Goal: Task Accomplishment & Management: Manage account settings

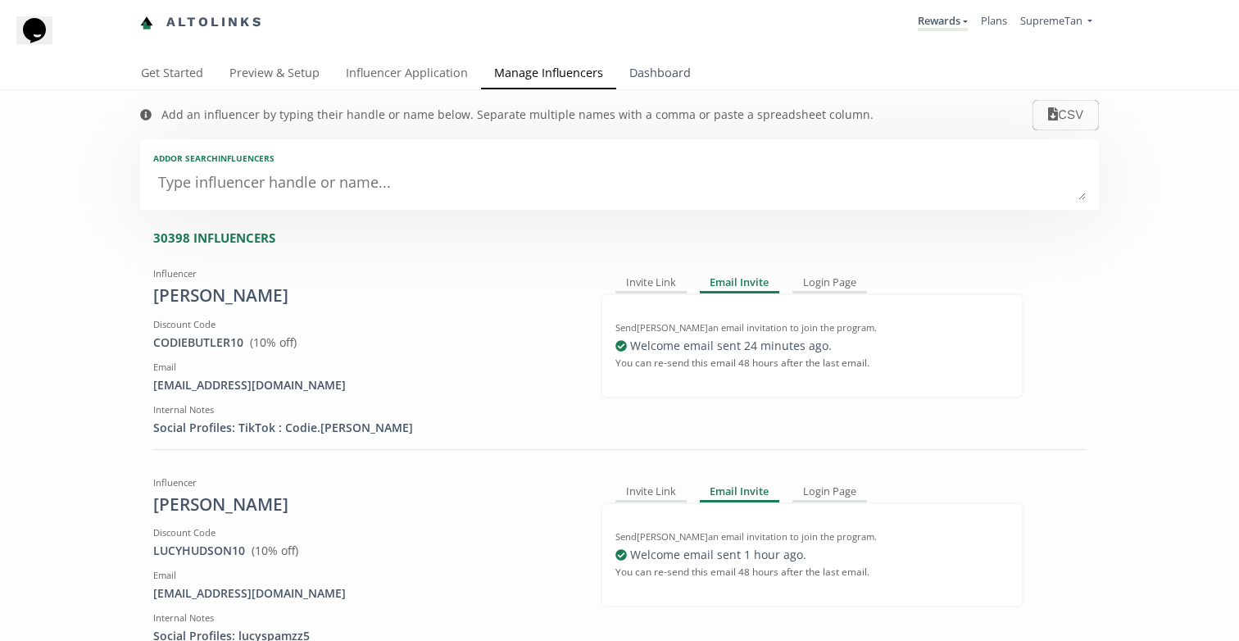
click at [633, 69] on link "Dashboard" at bounding box center [660, 74] width 88 height 33
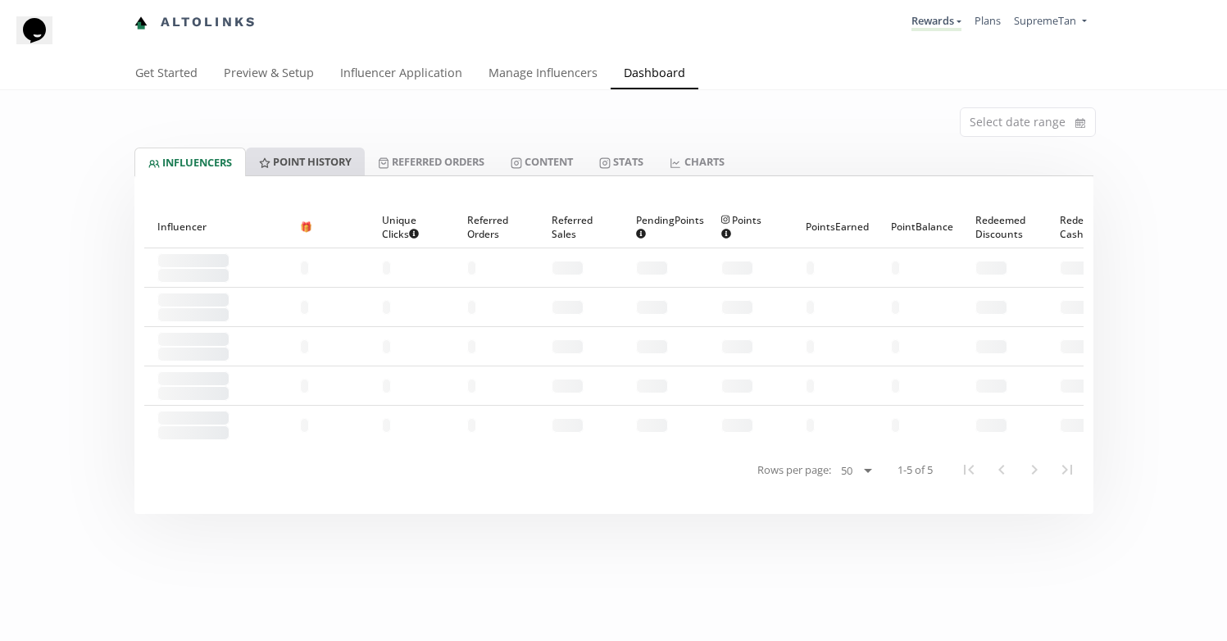
click at [303, 162] on link "Point HISTORY" at bounding box center [305, 161] width 119 height 28
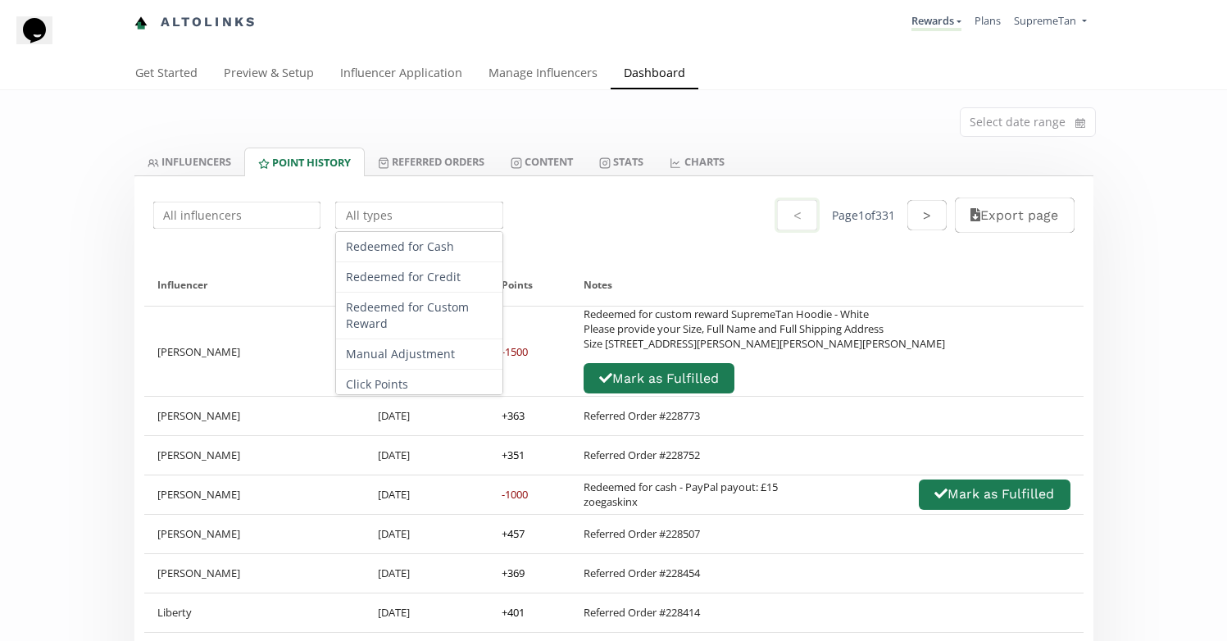
click at [438, 221] on input "text" at bounding box center [419, 215] width 173 height 32
click at [420, 323] on div "Redeemed for Custom Reward" at bounding box center [419, 316] width 166 height 47
type input "Redeemed for Custom Reward"
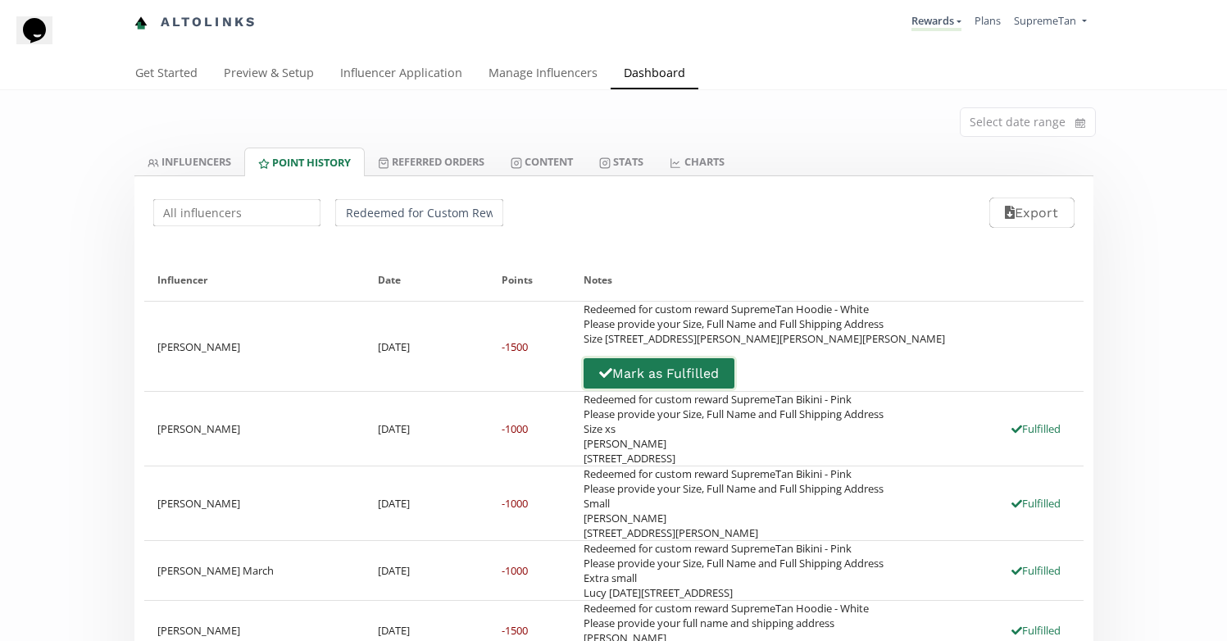
click at [737, 356] on button "Mark as Fulfilled" at bounding box center [659, 373] width 156 height 35
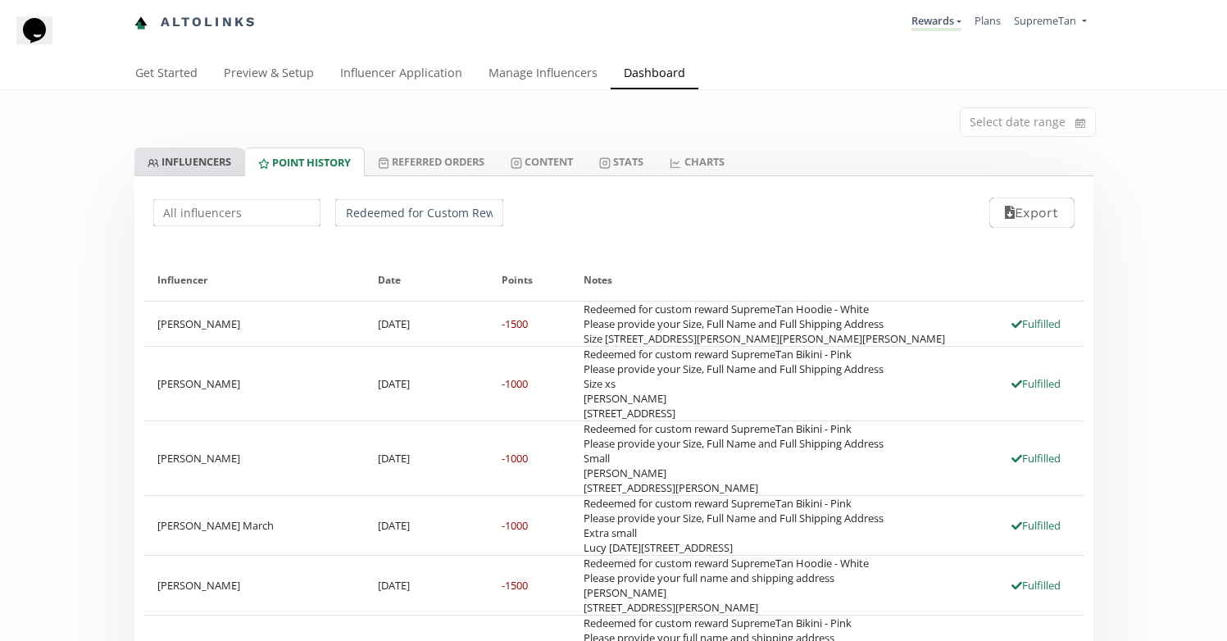
click at [197, 166] on link "INFLUENCERS" at bounding box center [189, 161] width 110 height 28
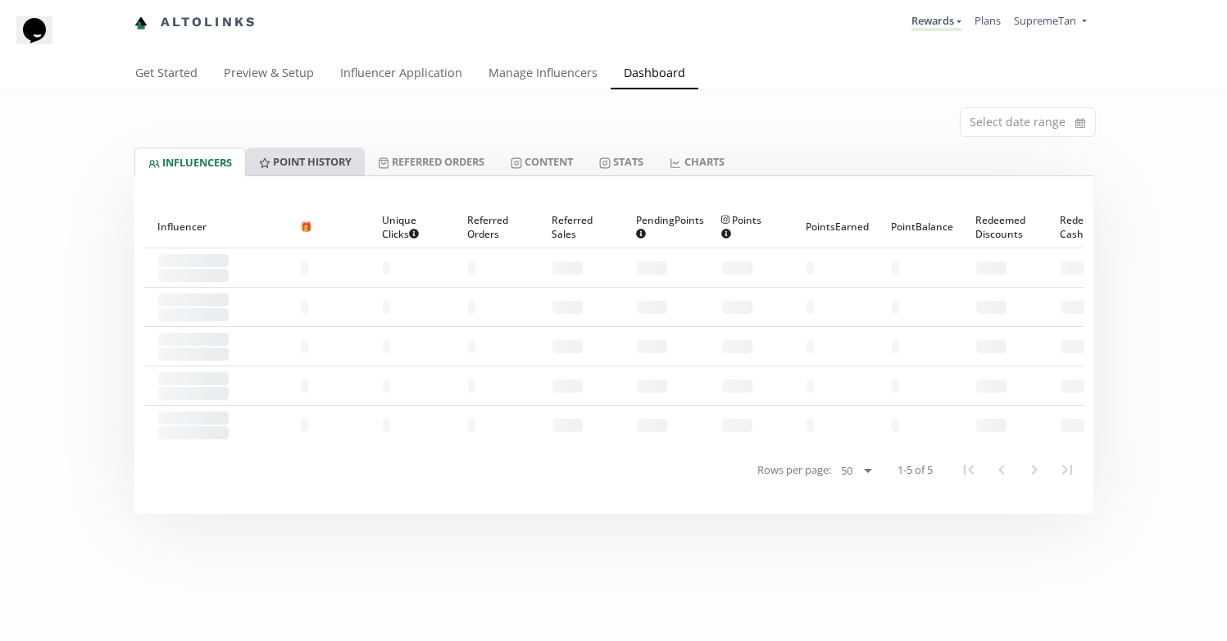
click at [326, 170] on link "Point HISTORY" at bounding box center [305, 161] width 119 height 28
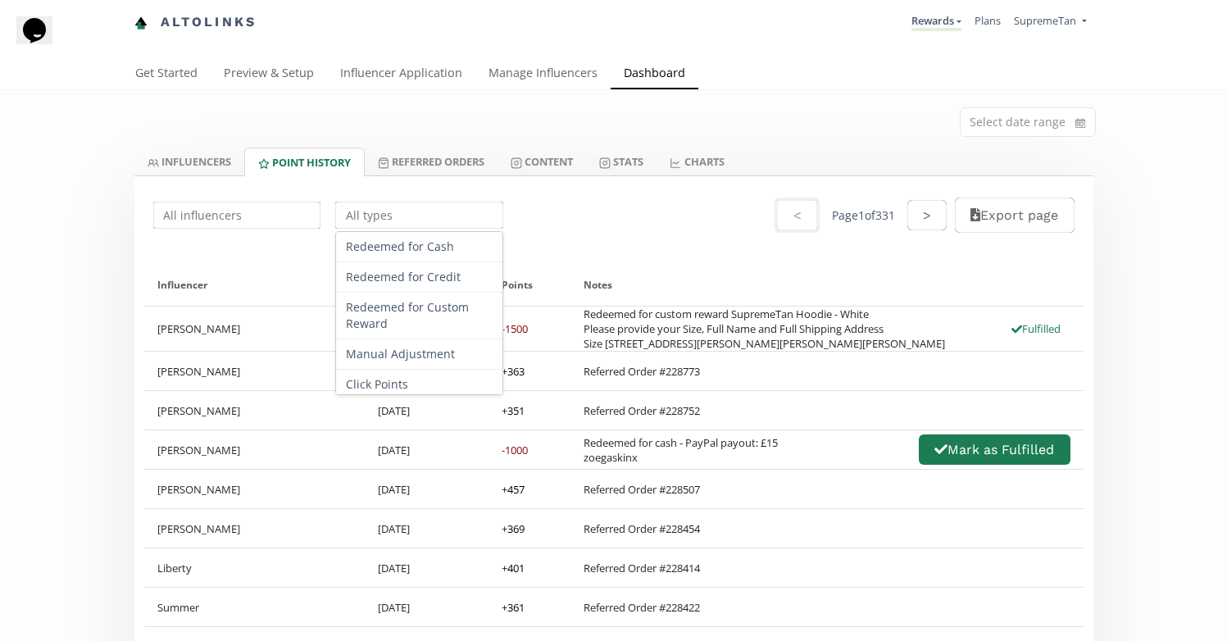
click at [429, 212] on input "text" at bounding box center [419, 215] width 173 height 32
click at [415, 251] on div "Redeemed for Cash" at bounding box center [419, 247] width 166 height 30
type input "Redeemed for Cash"
